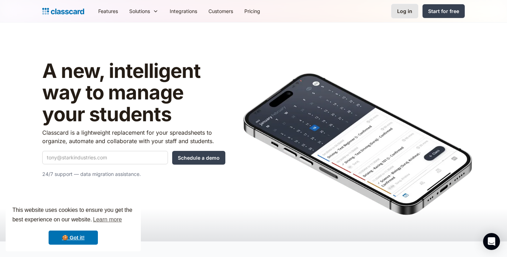
click at [400, 16] on link "Log in" at bounding box center [404, 11] width 27 height 14
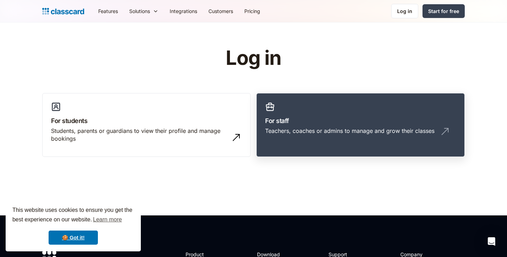
click at [356, 134] on div "Teachers, coaches or admins to manage and grow their classes" at bounding box center [349, 131] width 169 height 8
